Goal: Book appointment/travel/reservation

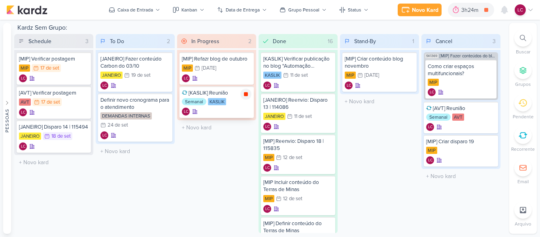
click at [245, 92] on icon at bounding box center [246, 94] width 6 height 6
click at [478, 9] on div "3h24m" at bounding box center [481, 10] width 19 height 8
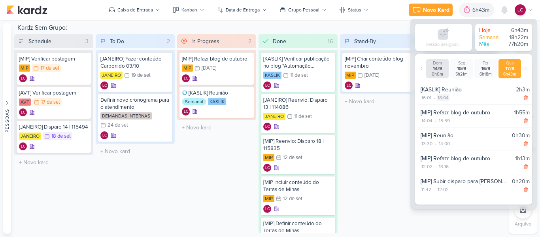
click at [445, 96] on div "18:04" at bounding box center [443, 97] width 13 height 7
select select "18"
select select "4"
click at [444, 109] on select "00 01 02 03 04 05 06 07 08 09 10 11 12 13 14 15 16 17 18 19 20 21 22 23" at bounding box center [442, 107] width 11 height 9
select select "17"
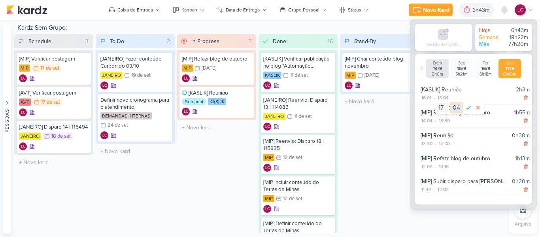
click at [457, 108] on select "00 01 02 03 04 05 06 07 08 09 10 11 12 13 14 15 16 17 18 19 20 21 22 23 24 25 2…" at bounding box center [456, 107] width 11 height 9
select select "5"
click at [451, 103] on select "00 01 02 03 04 05 06 07 08 09 10 11 12 13 14 15 16 17 18 19 20 21 22 23 24 25 2…" at bounding box center [456, 107] width 11 height 9
click at [468, 108] on icon at bounding box center [467, 107] width 9 height 9
click at [382, 151] on div "Stand-By 1 Mover Para Esquerda Mover Para Direita [GEOGRAPHIC_DATA] [MIP] Criar…" at bounding box center [379, 133] width 79 height 199
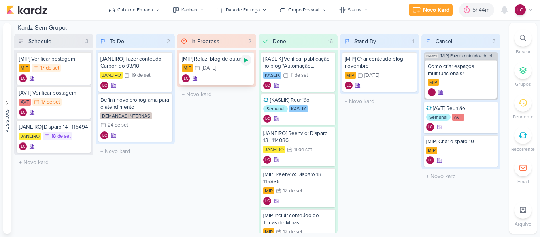
click at [247, 57] on icon at bounding box center [246, 60] width 6 height 6
